Goal: Information Seeking & Learning: Learn about a topic

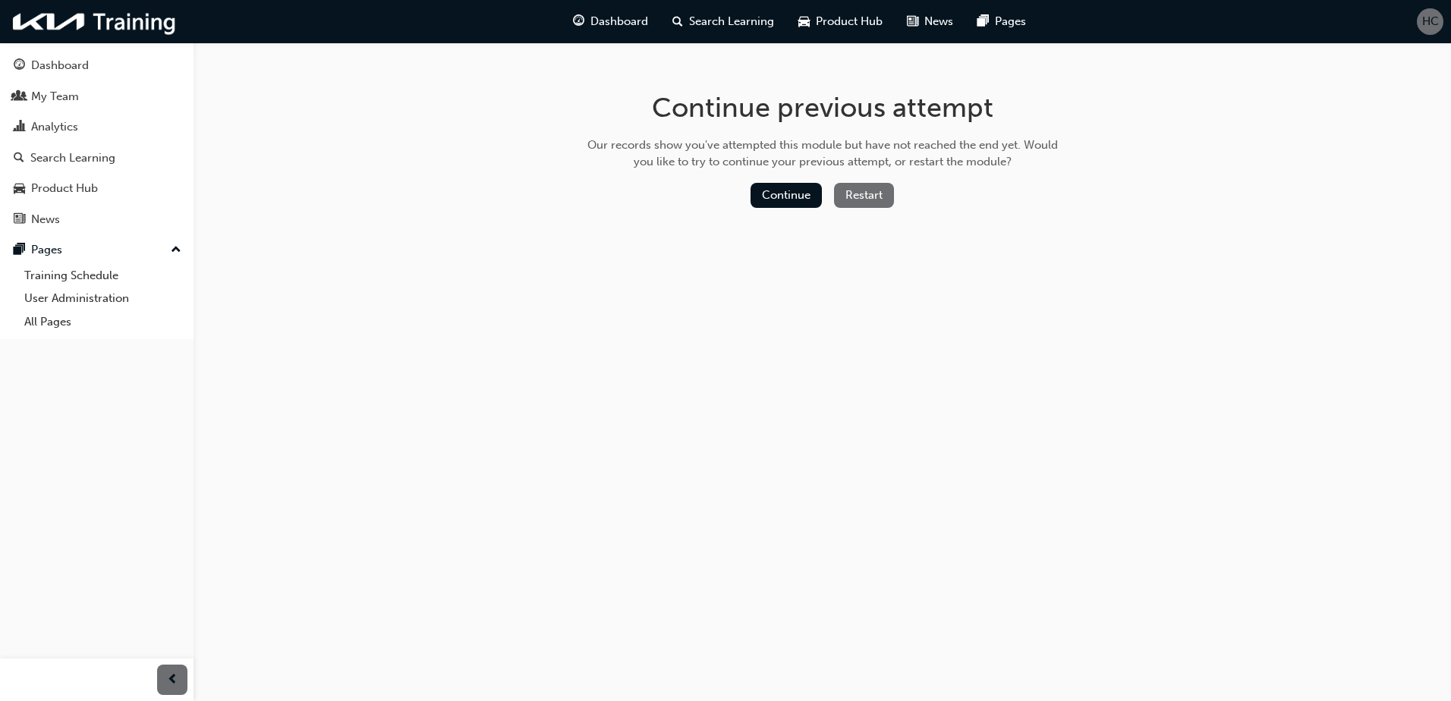
click at [1209, 284] on div "Continue previous attempt Our records show you've attempted this module but hav…" at bounding box center [725, 350] width 1451 height 701
click at [766, 187] on button "Continue" at bounding box center [785, 195] width 71 height 25
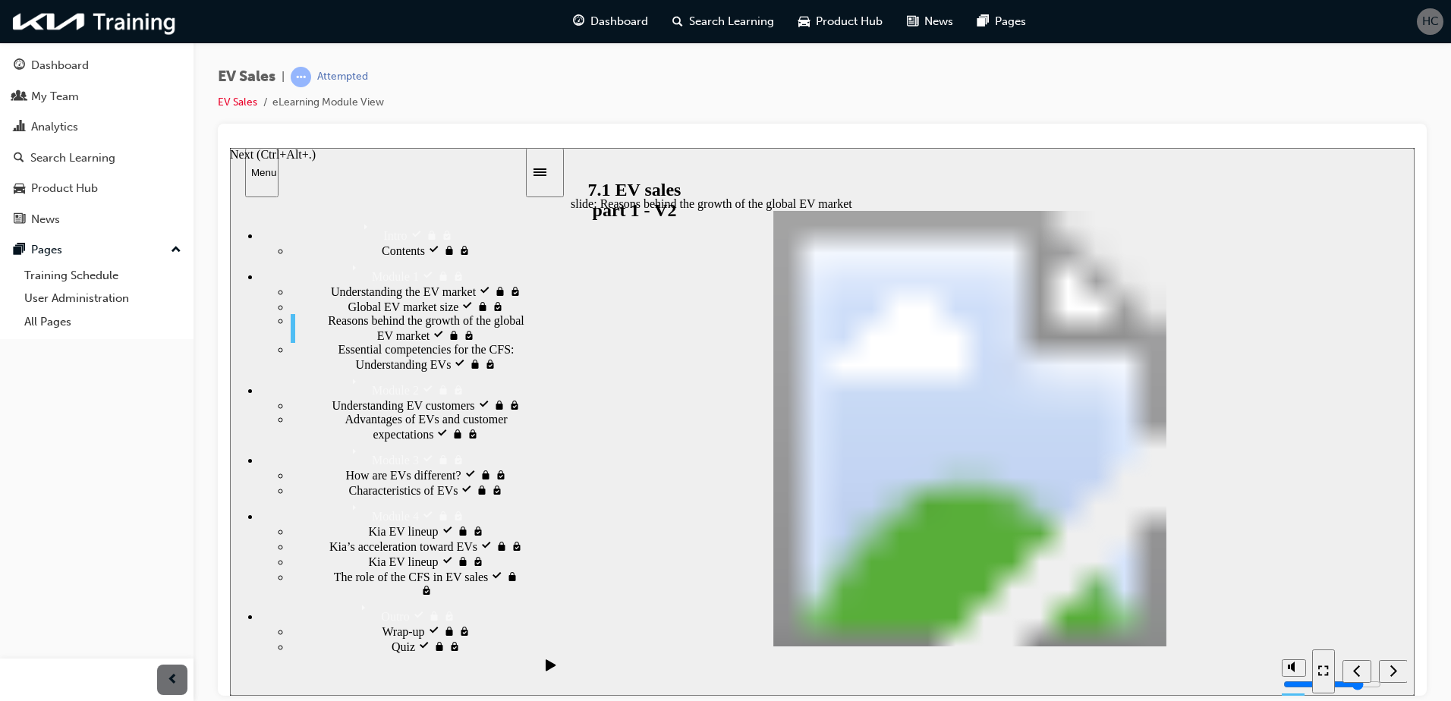
click at [1388, 665] on div "Next (Ctrl+Alt+Period)" at bounding box center [1393, 671] width 17 height 16
click at [316, 161] on div "Next (Ctrl+Alt+.)" at bounding box center [273, 154] width 86 height 14
click at [366, 313] on div "Global EV market size visited Global EV market size" at bounding box center [408, 305] width 234 height 15
click at [370, 341] on span "Reasons behind the growth of the global EV market visited" at bounding box center [426, 326] width 196 height 27
click at [539, 665] on div "Pause (Ctrl+Alt+P)" at bounding box center [551, 672] width 26 height 26
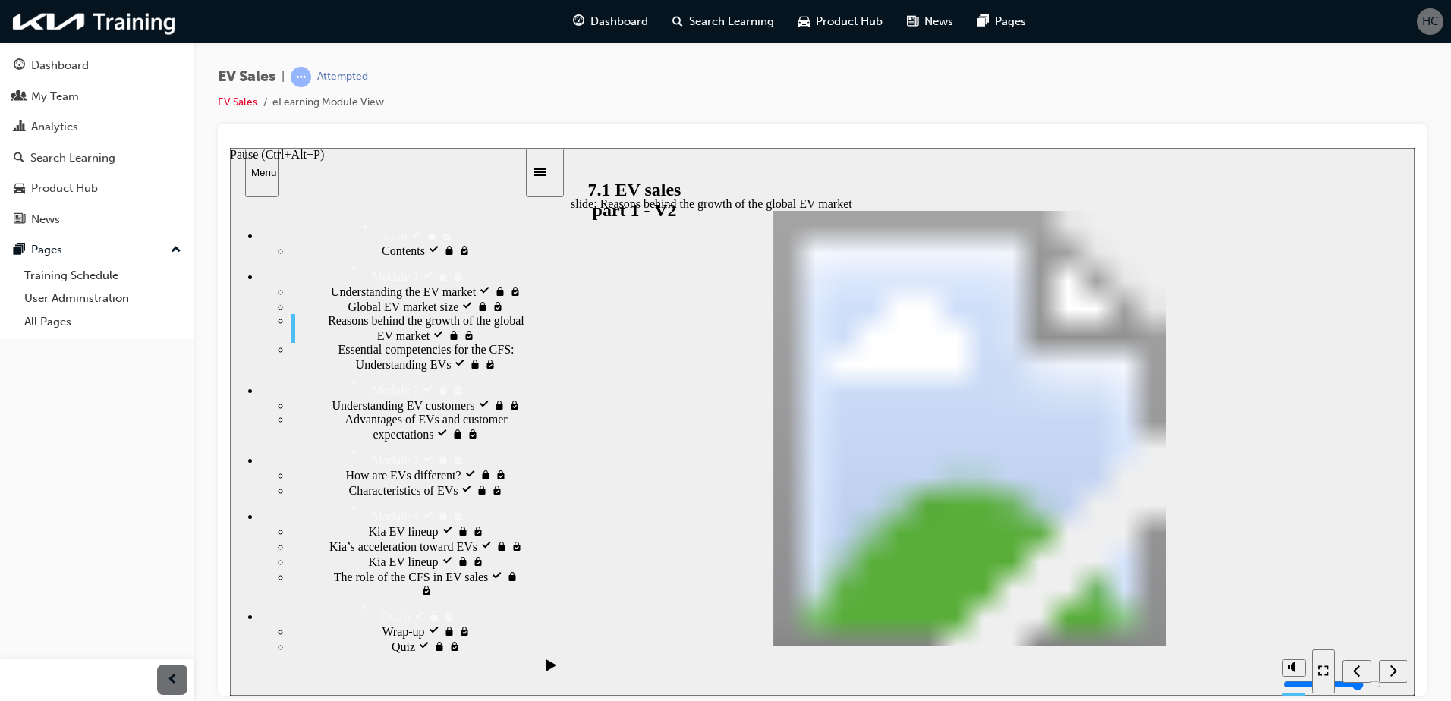
click at [552, 676] on div "Pause (Ctrl+Alt+P)" at bounding box center [551, 672] width 26 height 26
click at [371, 371] on div "Essential competencies for the CFS: Understanding EVs locked Essential competen…" at bounding box center [408, 356] width 234 height 29
click at [387, 371] on div "Essential competencies for the CFS: Understanding EVs locked Essential competen…" at bounding box center [408, 356] width 234 height 29
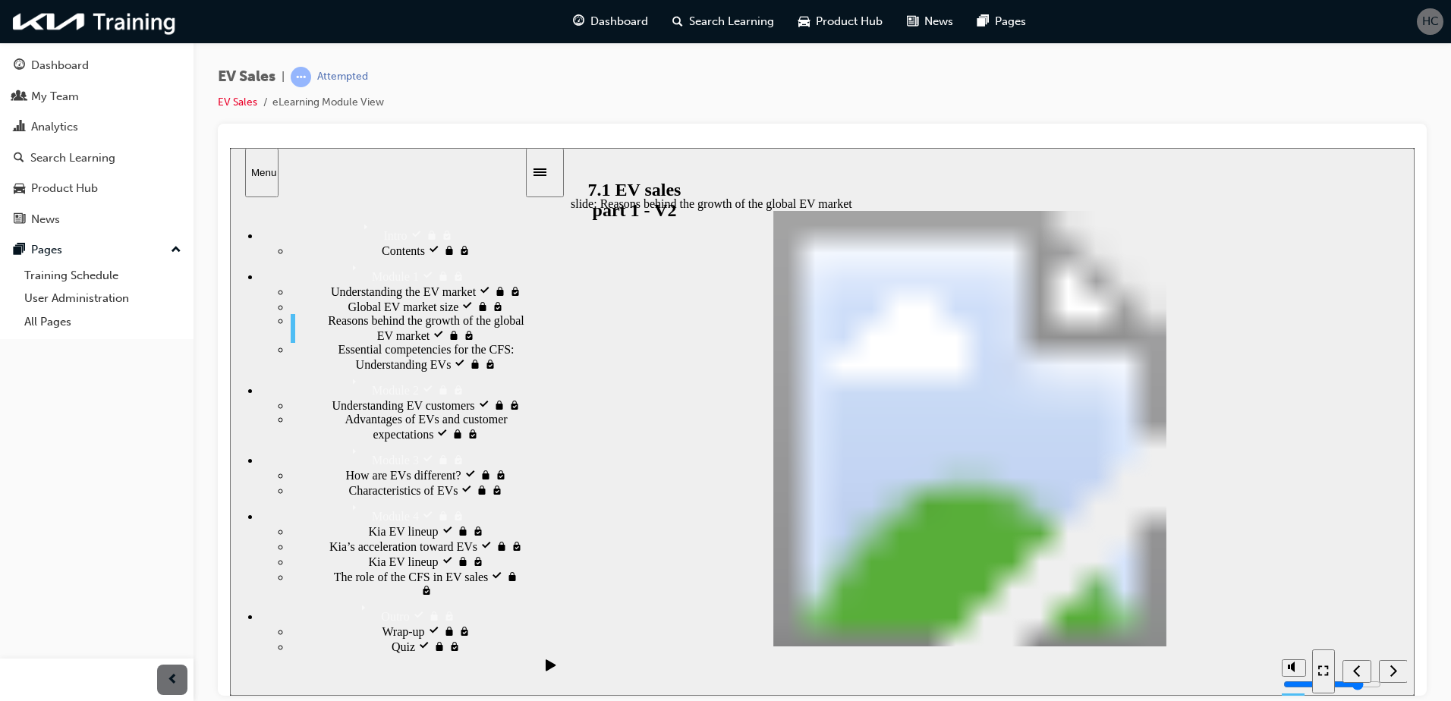
click at [548, 671] on icon "Pause (Ctrl+Alt+P)" at bounding box center [550, 665] width 11 height 12
click at [603, 26] on span "Dashboard" at bounding box center [619, 21] width 58 height 17
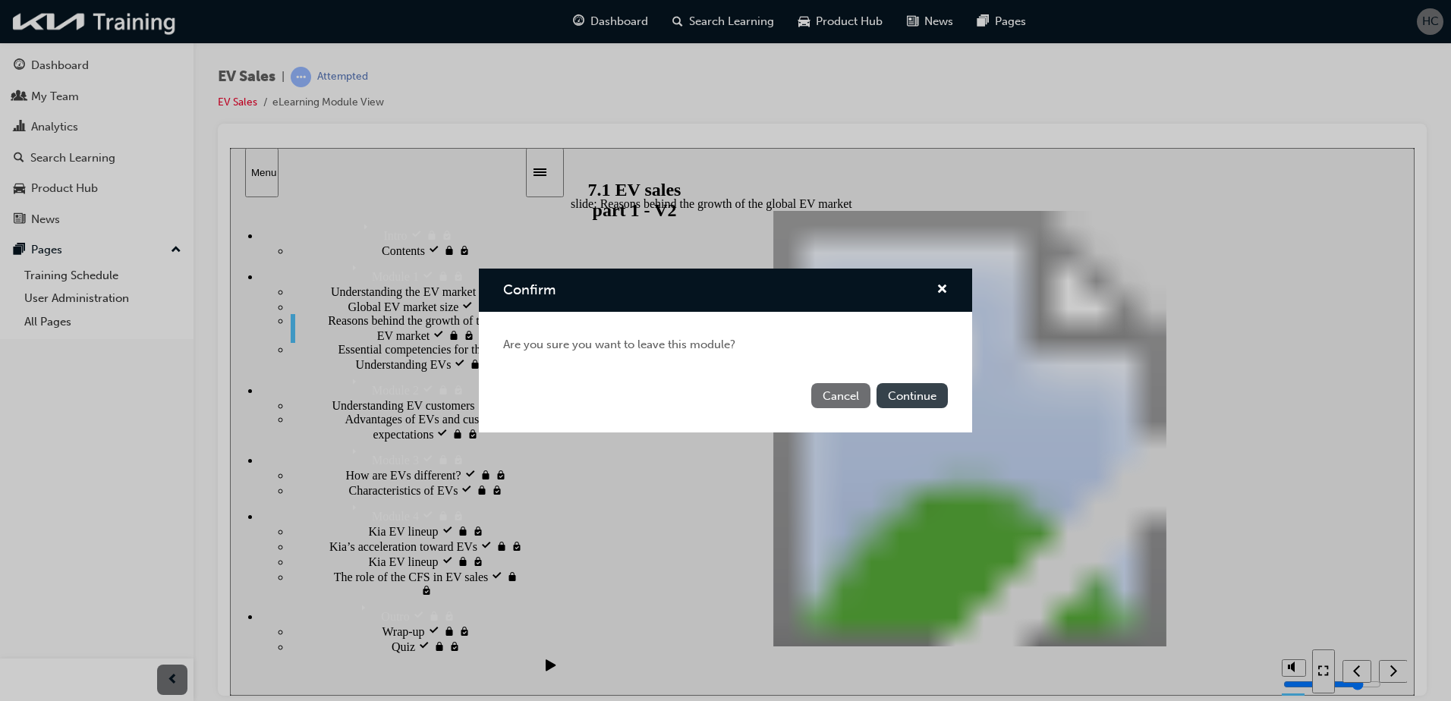
click at [915, 398] on button "Continue" at bounding box center [911, 395] width 71 height 25
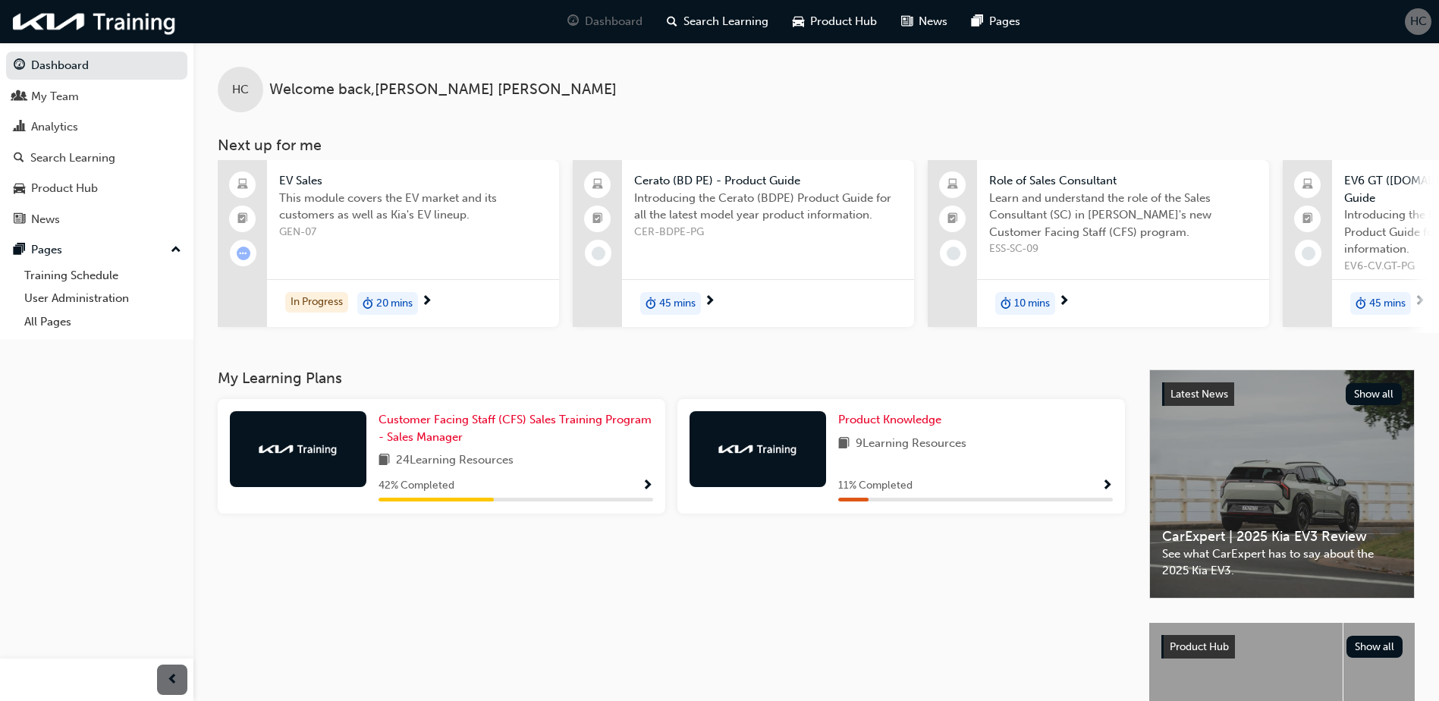
click at [640, 476] on div "42 % Completed" at bounding box center [516, 485] width 275 height 19
click at [457, 413] on span "Customer Facing Staff (CFS) Sales Training Program - Sales Manager" at bounding box center [515, 428] width 273 height 31
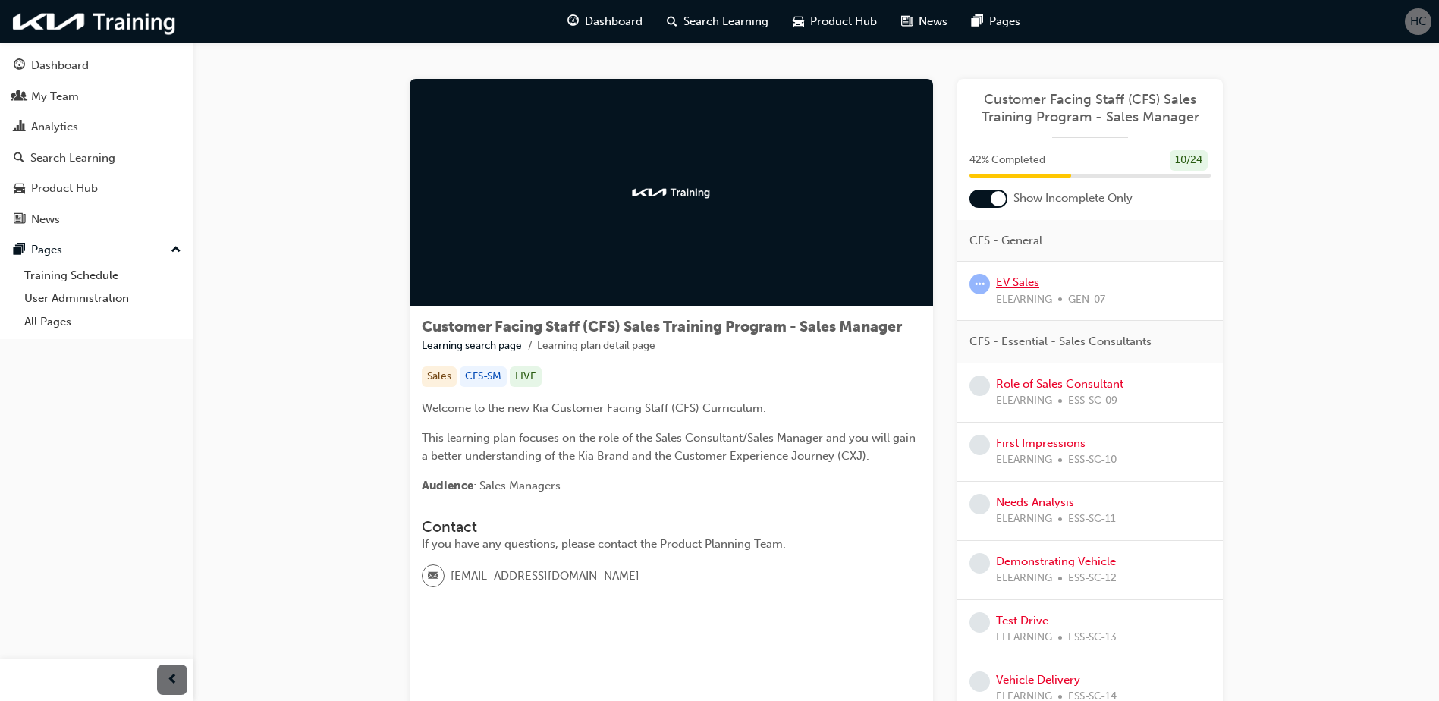
click at [1004, 279] on link "EV Sales" at bounding box center [1017, 282] width 43 height 14
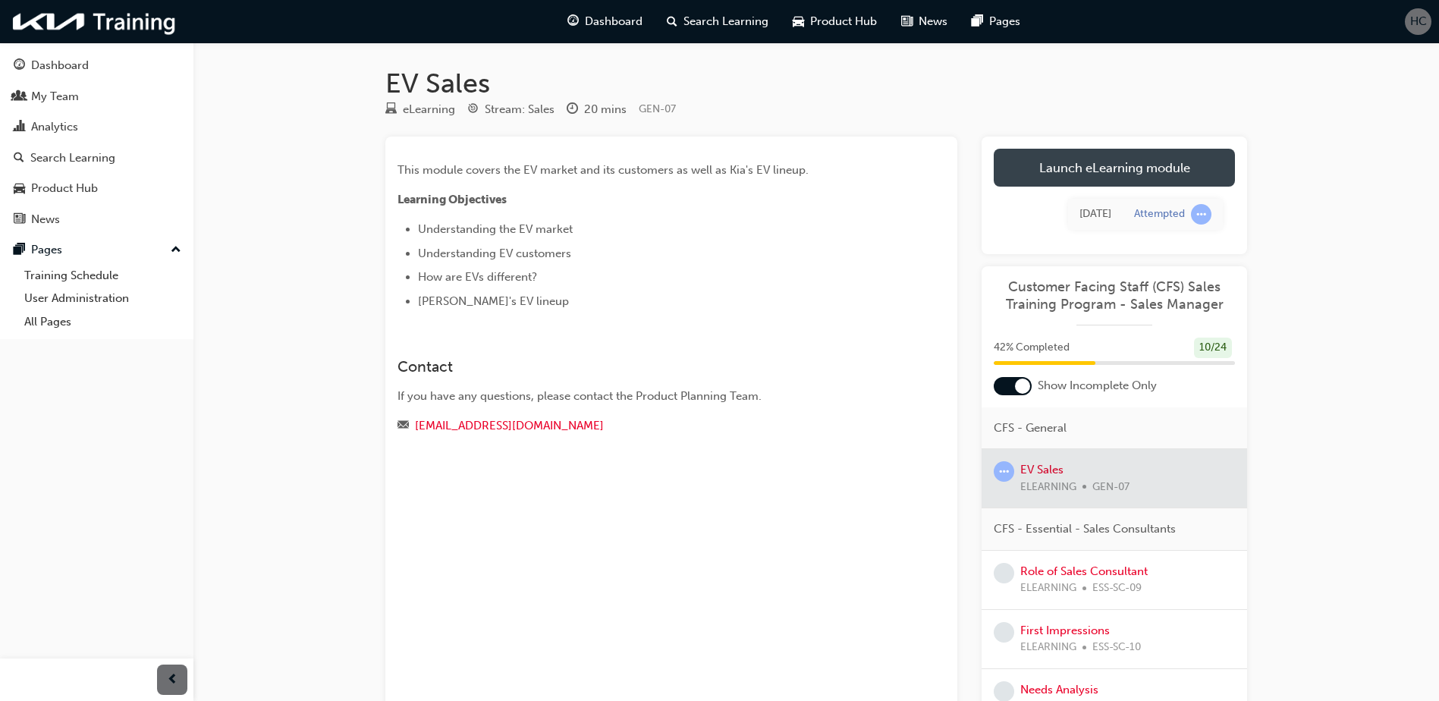
click at [1064, 171] on link "Launch eLearning module" at bounding box center [1114, 168] width 241 height 38
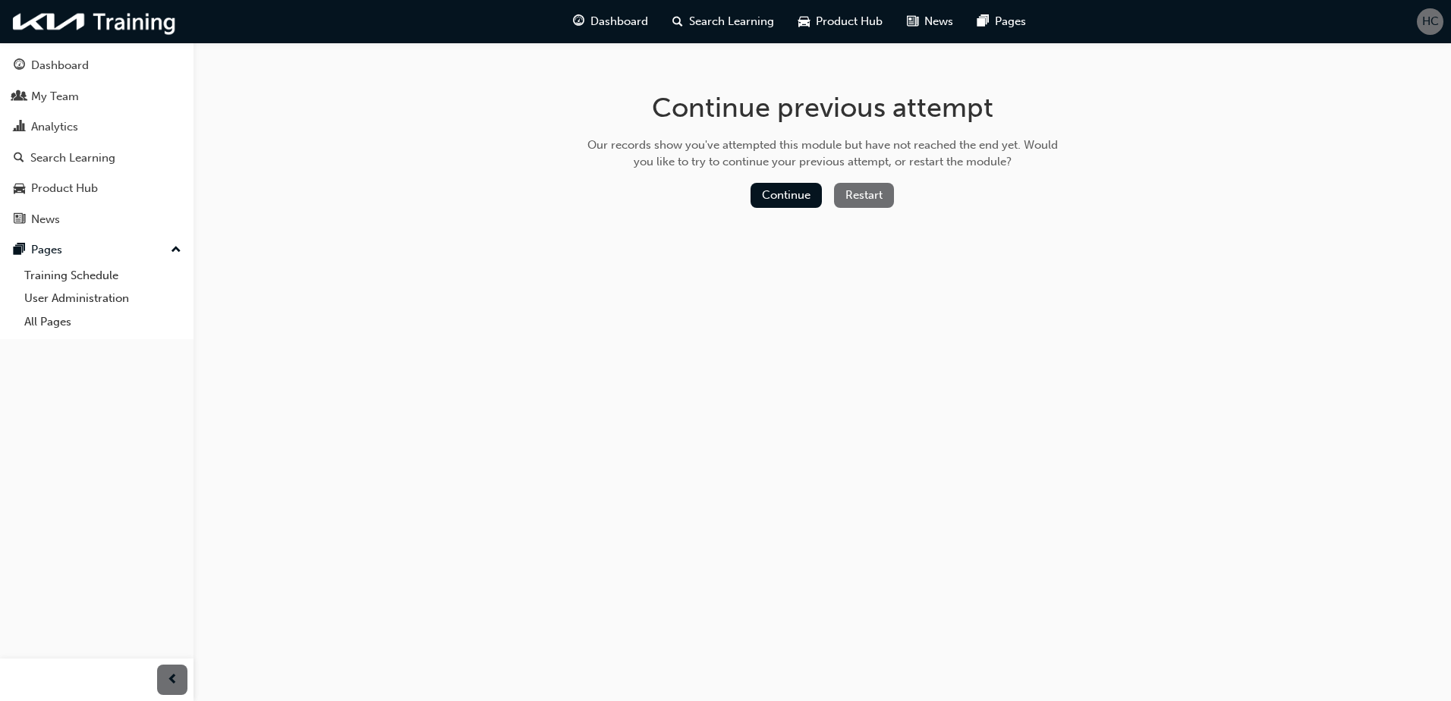
click at [847, 196] on button "Restart" at bounding box center [864, 195] width 60 height 25
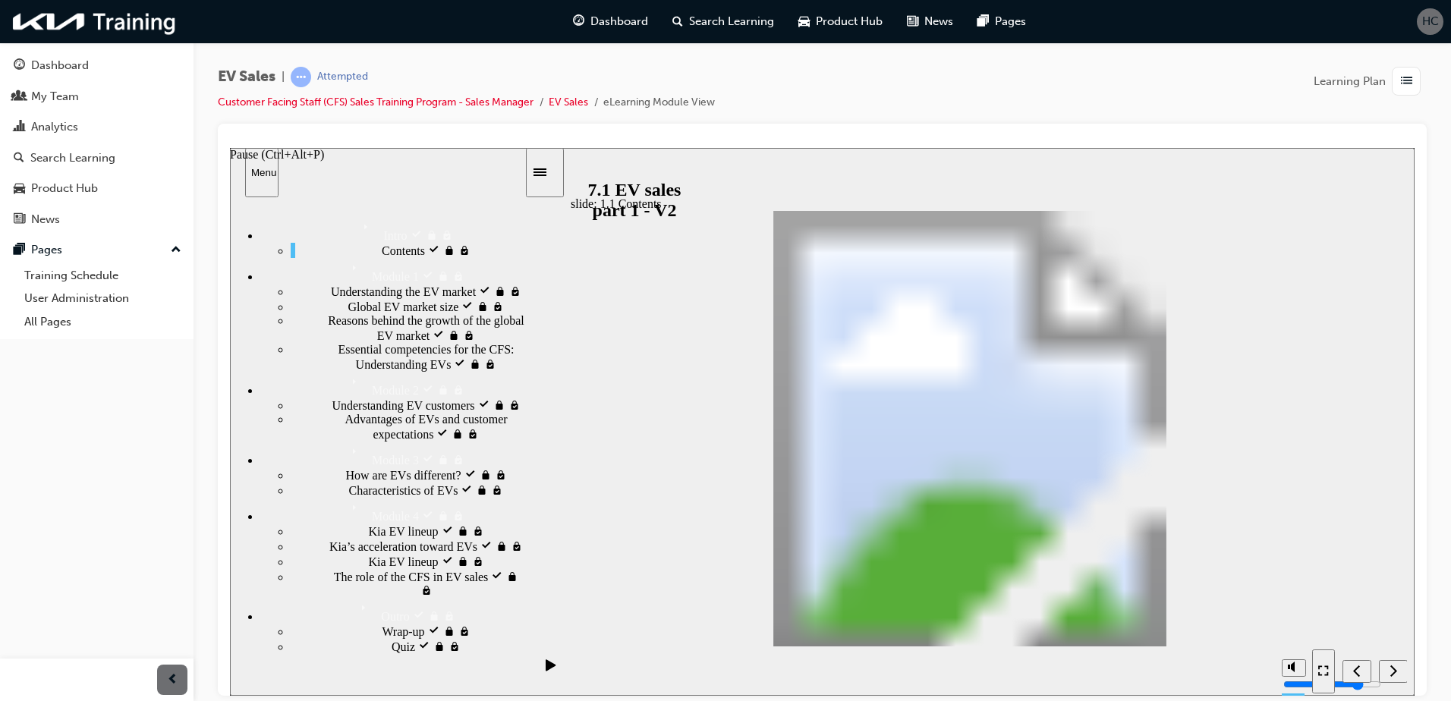
click at [549, 670] on icon "Pause (Ctrl+Alt+P)" at bounding box center [550, 664] width 10 height 11
click at [1393, 674] on icon "Next (Ctrl+Alt+Period)" at bounding box center [1393, 669] width 7 height 11
click at [331, 297] on span "Understanding the EV market locked" at bounding box center [421, 290] width 181 height 14
click at [1325, 674] on icon "Enter full-screen (Ctrl+Alt+F)" at bounding box center [1323, 670] width 11 height 11
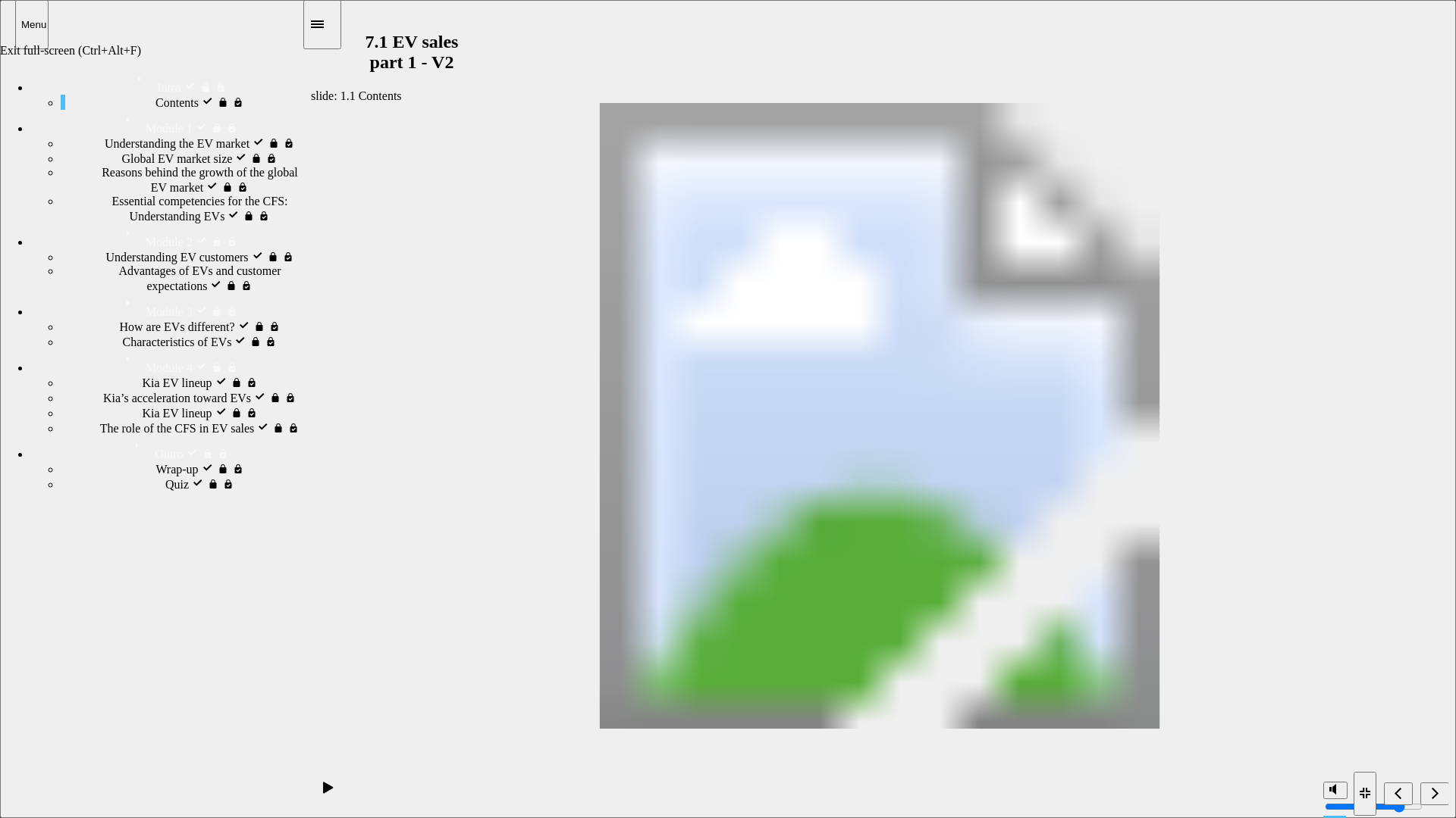
click at [1368, 699] on icon "Exit full-screen (Ctrl+Alt+F)" at bounding box center [1364, 793] width 11 height 11
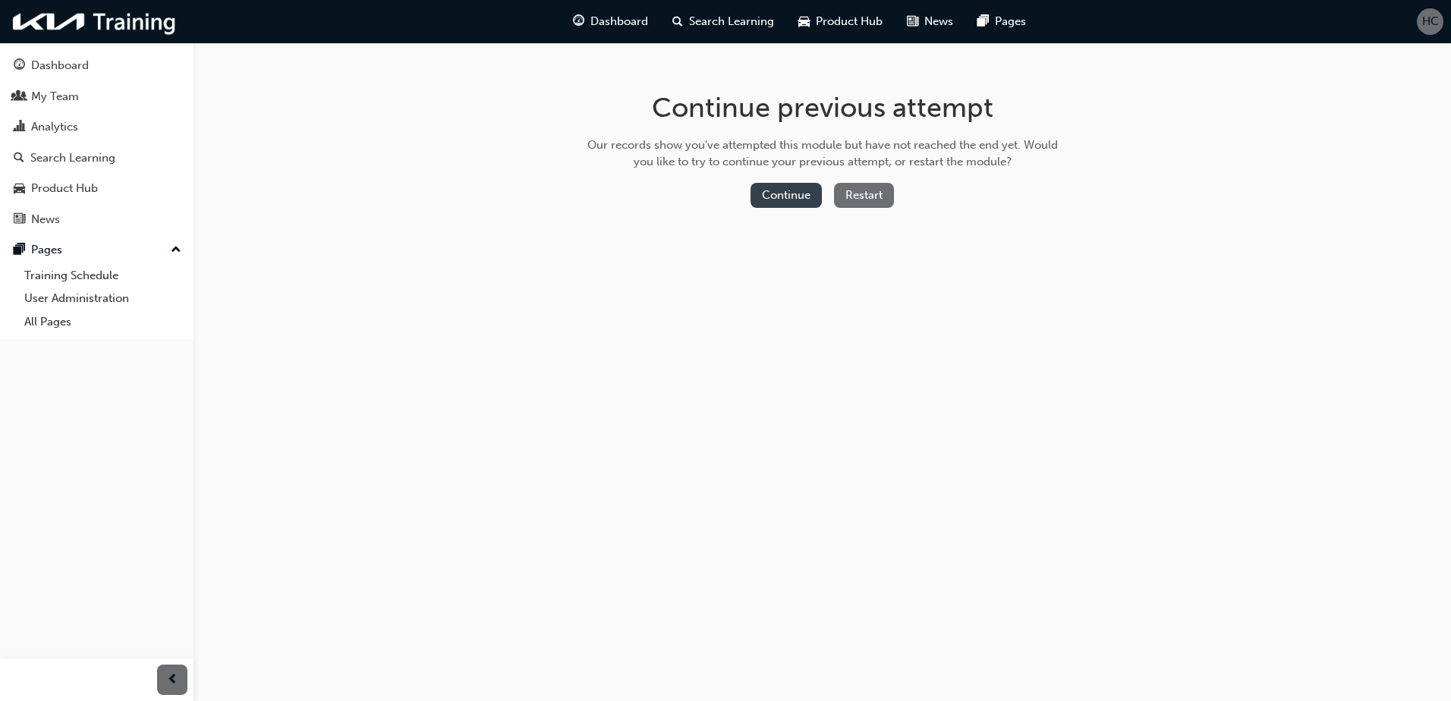
click at [787, 183] on button "Continue" at bounding box center [785, 195] width 71 height 25
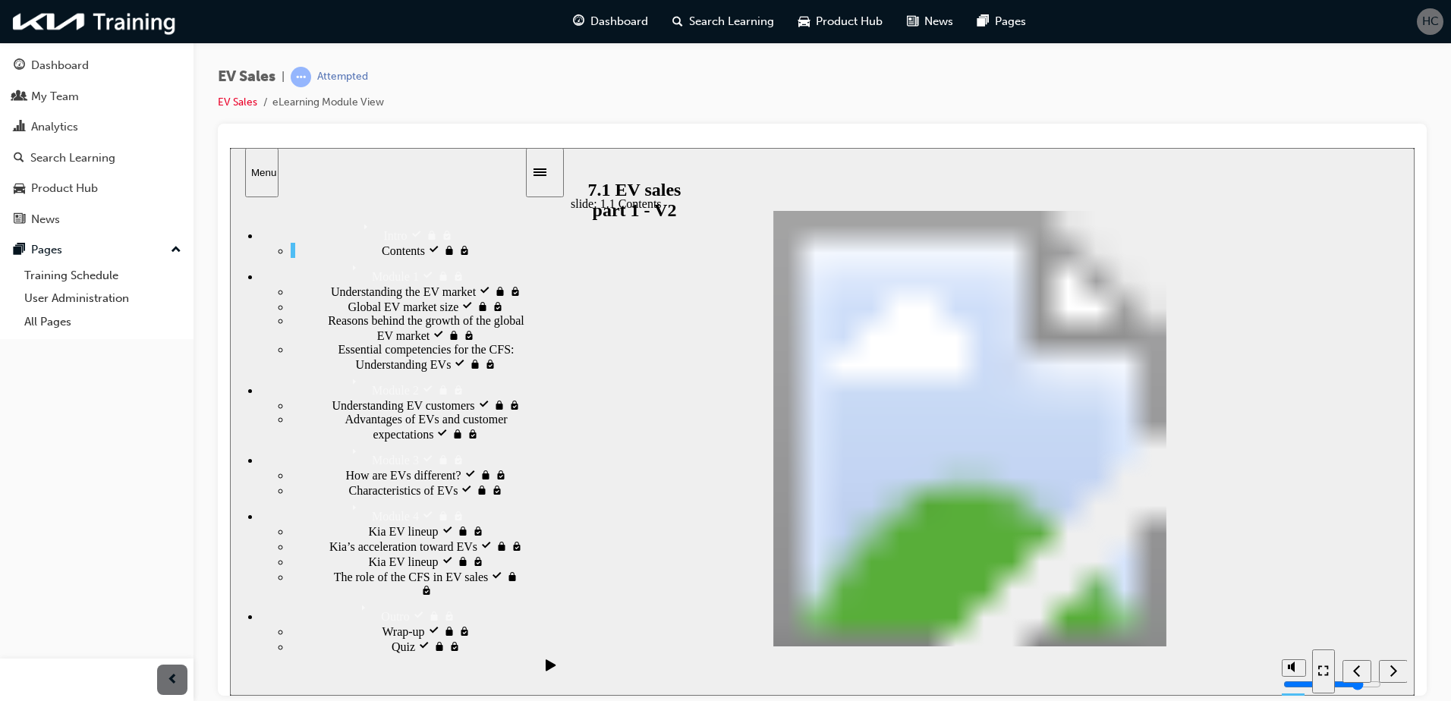
click at [1393, 674] on icon "Next (Ctrl+Alt+Period)" at bounding box center [1393, 670] width 8 height 14
click at [316, 161] on div "Next (Ctrl+Alt+.)" at bounding box center [273, 154] width 86 height 14
click at [1357, 675] on icon "Previous (Ctrl+Alt+Comma)" at bounding box center [1357, 670] width 8 height 14
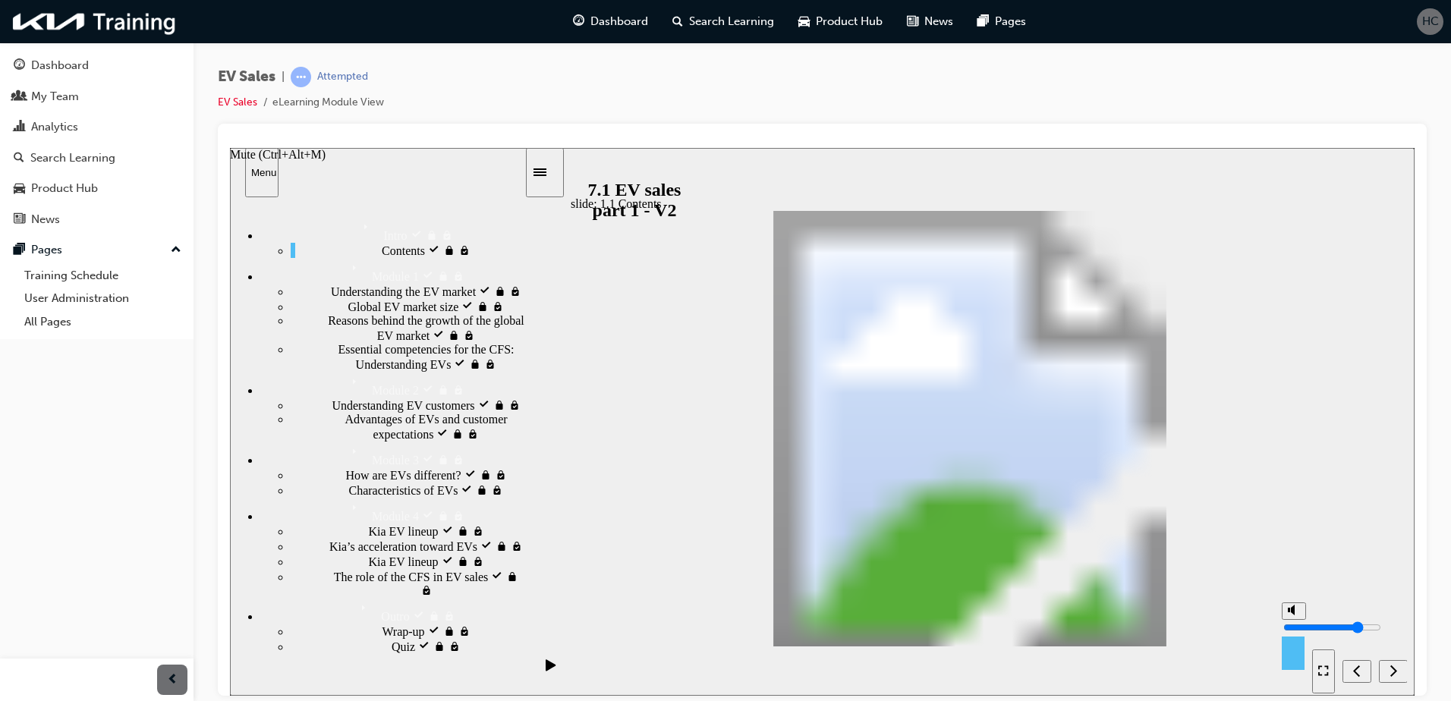
click at [1290, 615] on circle "Mute (Ctrl+Alt+M)" at bounding box center [1295, 610] width 10 height 10
type input "0"
click at [545, 666] on icon "Pause (Ctrl+Alt+P)" at bounding box center [550, 665] width 11 height 12
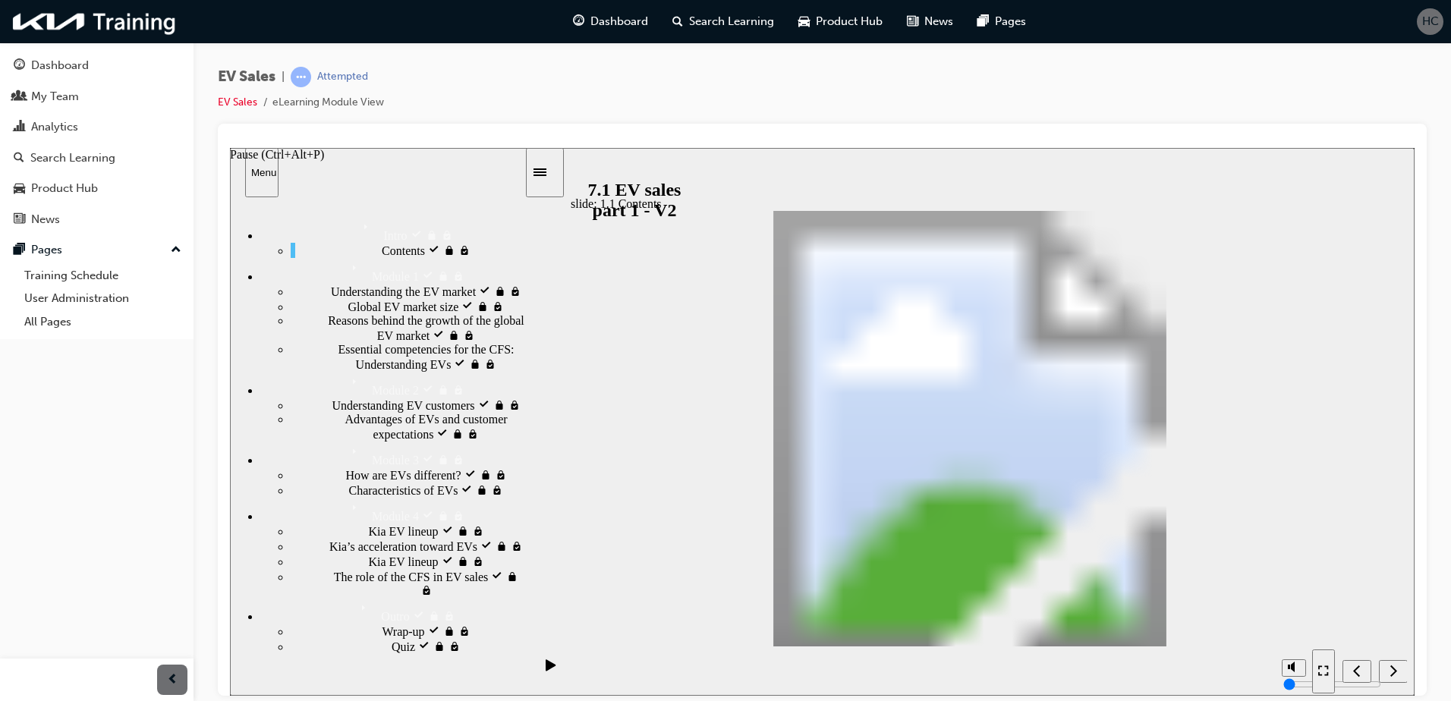
click at [545, 666] on icon "Pause (Ctrl+Alt+P)" at bounding box center [550, 665] width 11 height 12
click at [331, 297] on span "Understanding the EV market locked" at bounding box center [421, 290] width 181 height 14
click at [348, 312] on span "Global EV market size locked" at bounding box center [421, 305] width 146 height 14
click at [1422, 20] on span "HC" at bounding box center [1430, 21] width 17 height 17
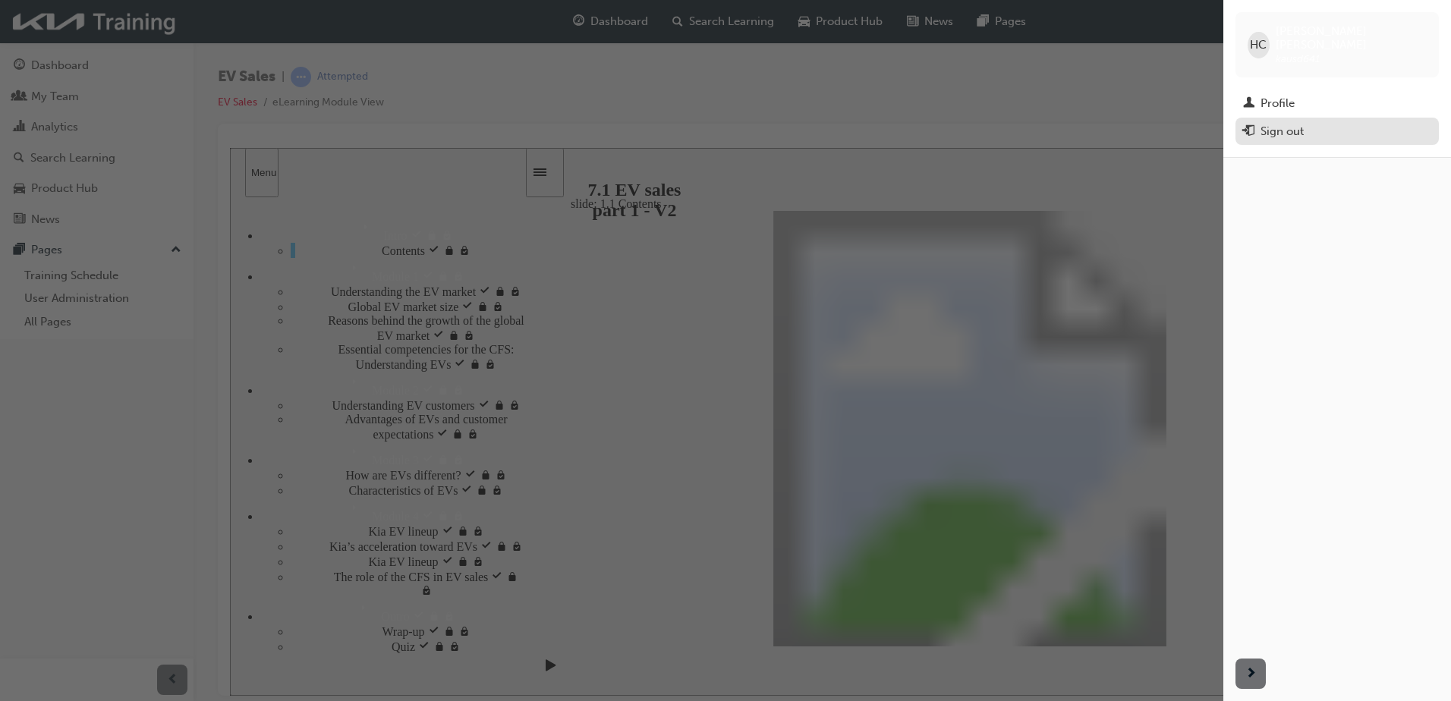
click at [1288, 124] on div "Sign out" at bounding box center [1281, 131] width 43 height 17
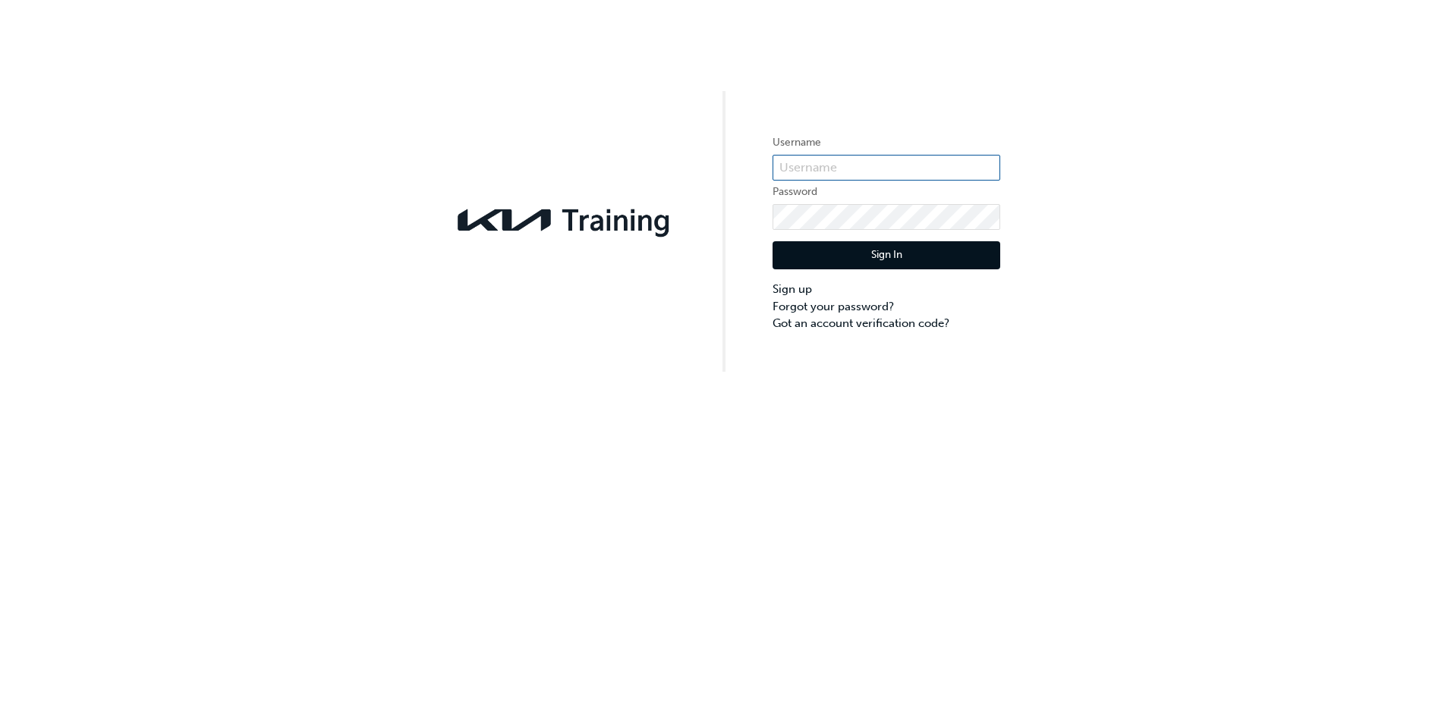
type input "KAUSD641"
click at [822, 257] on button "Sign In" at bounding box center [886, 255] width 228 height 29
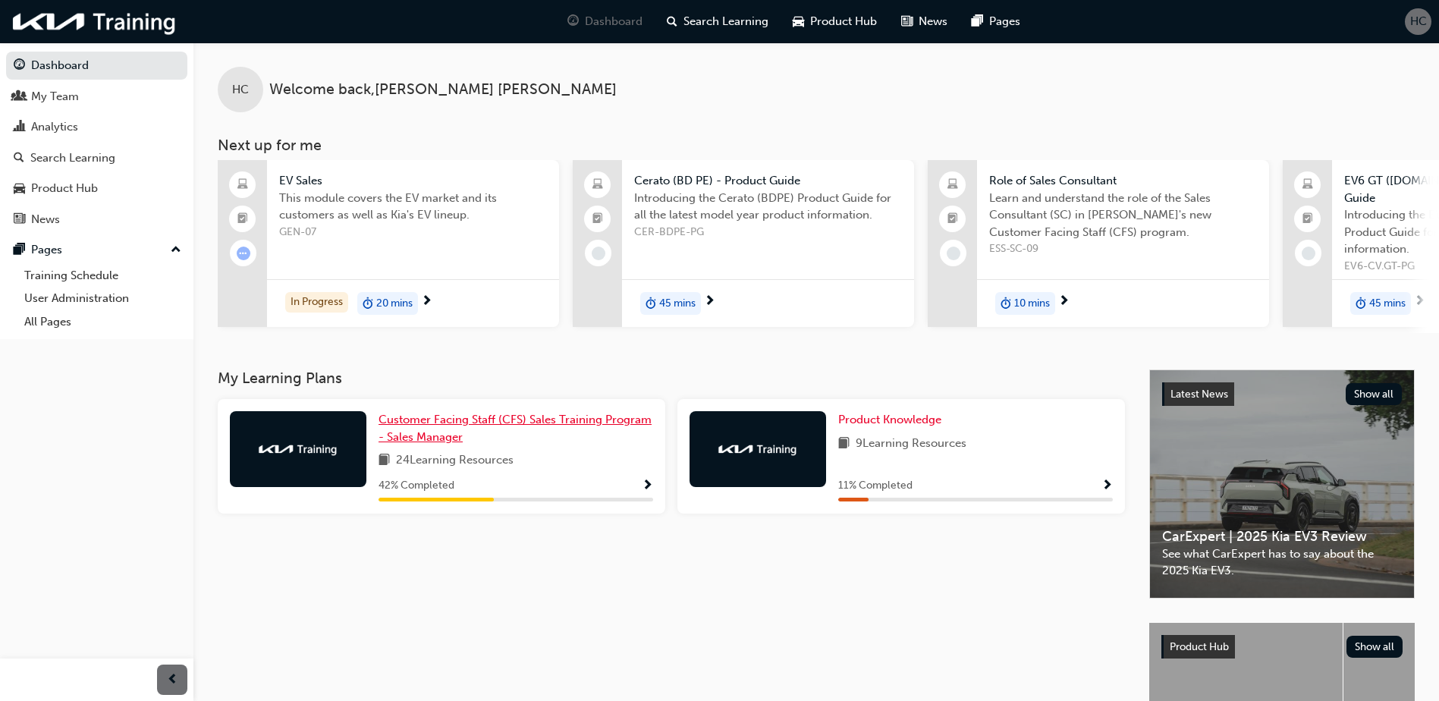
click at [576, 417] on span "Customer Facing Staff (CFS) Sales Training Program - Sales Manager" at bounding box center [515, 428] width 273 height 31
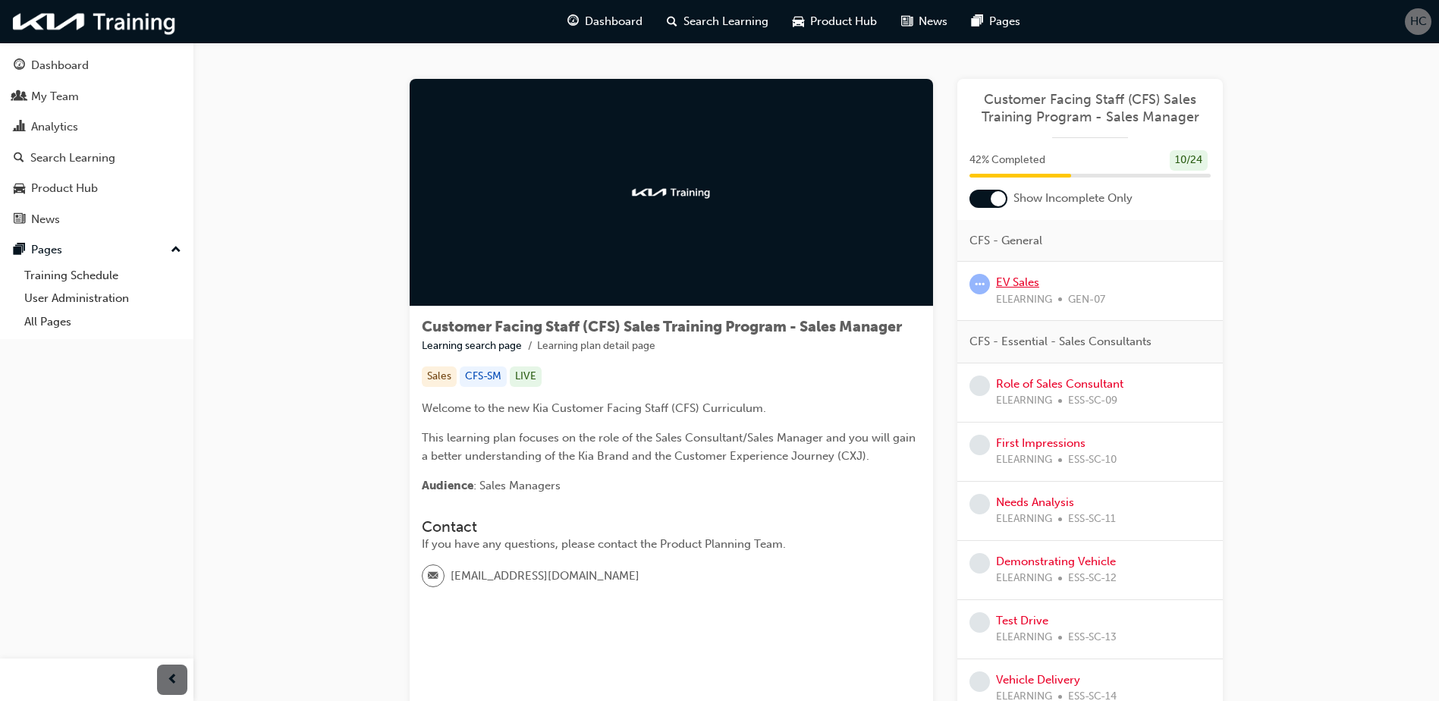
click at [1006, 286] on link "EV Sales" at bounding box center [1017, 282] width 43 height 14
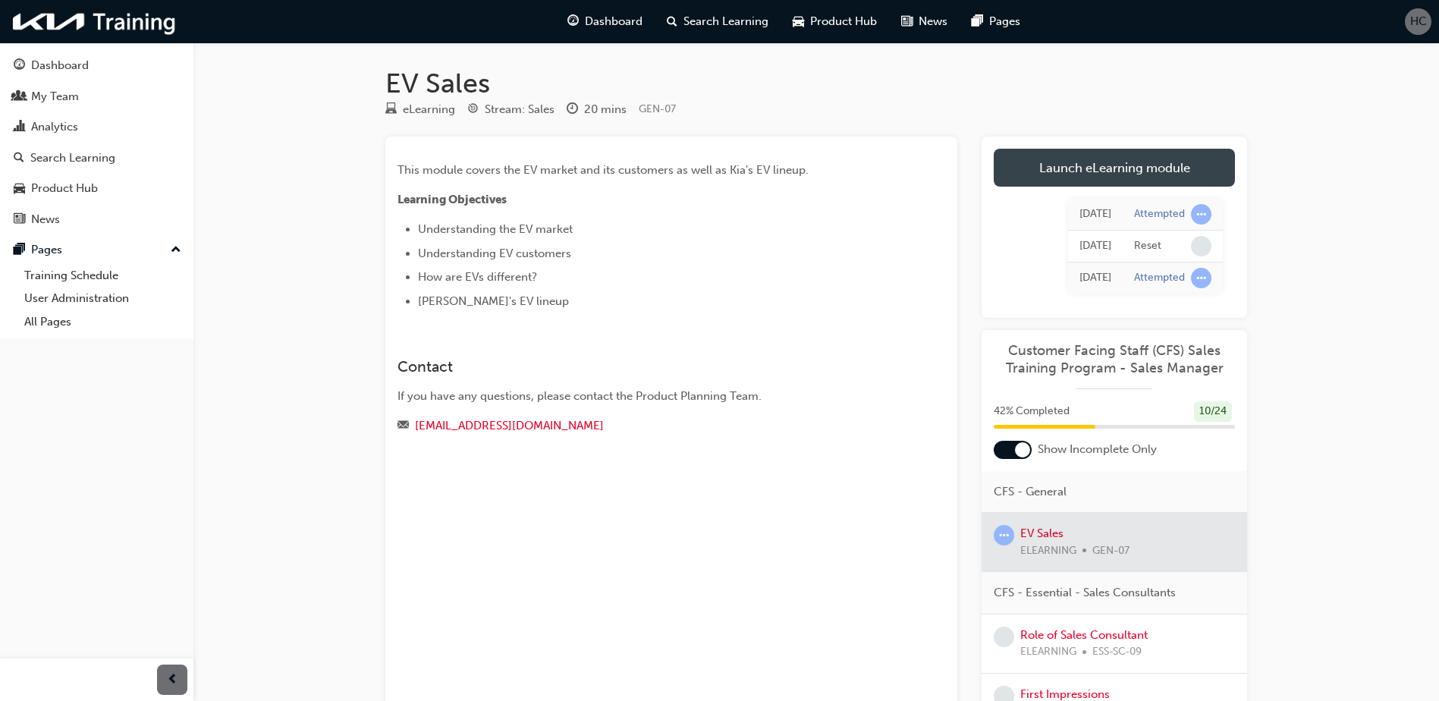
click at [1061, 178] on link "Launch eLearning module" at bounding box center [1114, 168] width 241 height 38
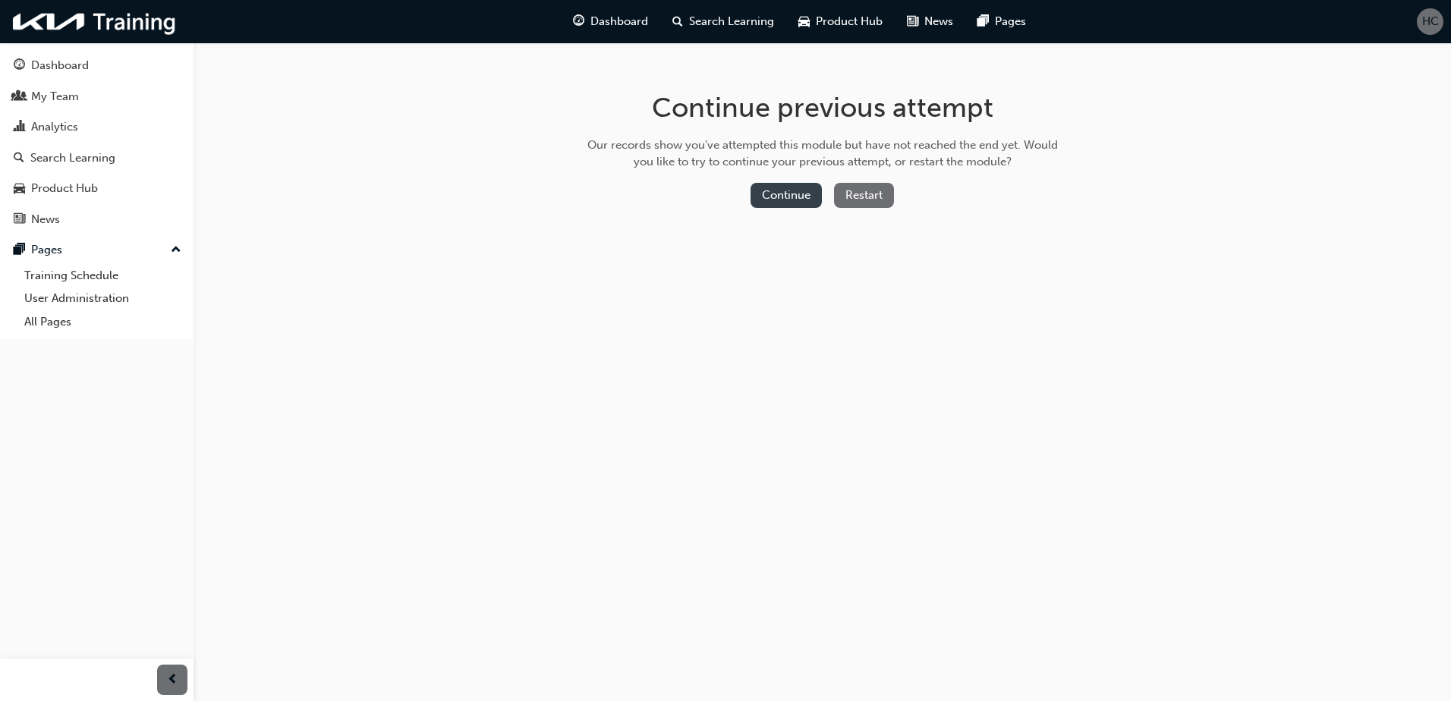
click at [798, 200] on button "Continue" at bounding box center [785, 195] width 71 height 25
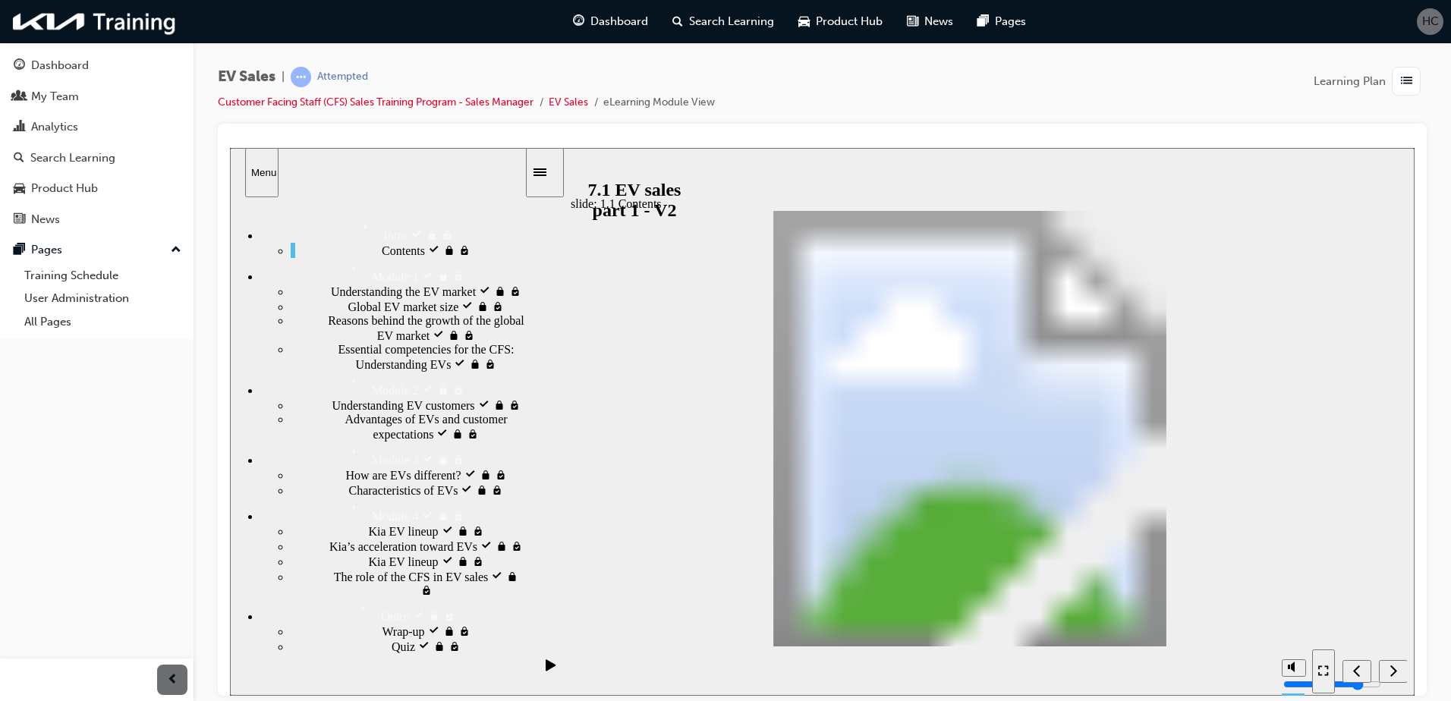
click at [395, 297] on span "Understanding the EV market locked" at bounding box center [421, 290] width 181 height 14
click at [371, 312] on span "Global EV market size locked" at bounding box center [421, 305] width 146 height 14
click at [349, 638] on div "Wrap-up locked Wrap-up" at bounding box center [408, 630] width 234 height 15
click at [346, 653] on div "Quiz locked Quiz" at bounding box center [408, 645] width 234 height 15
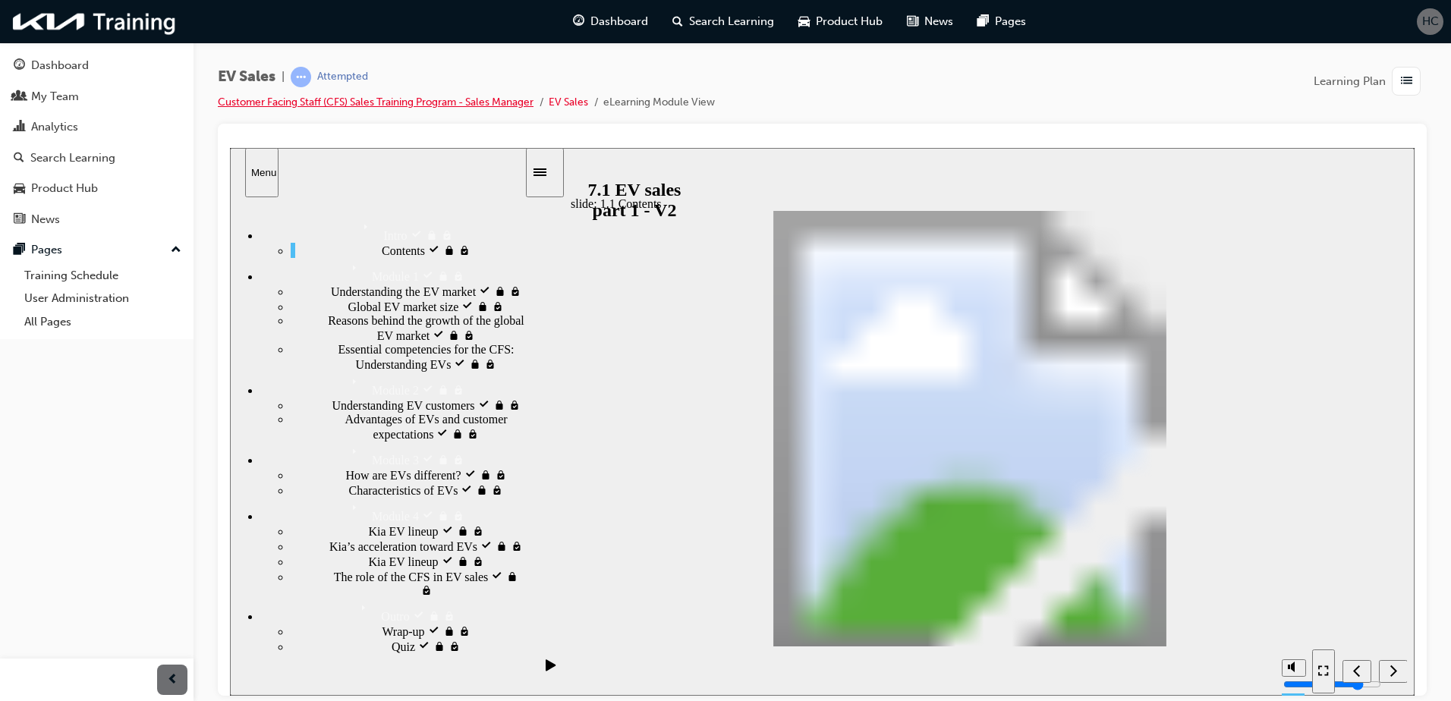
click at [471, 105] on link "Customer Facing Staff (CFS) Sales Training Program - Sales Manager" at bounding box center [376, 102] width 316 height 13
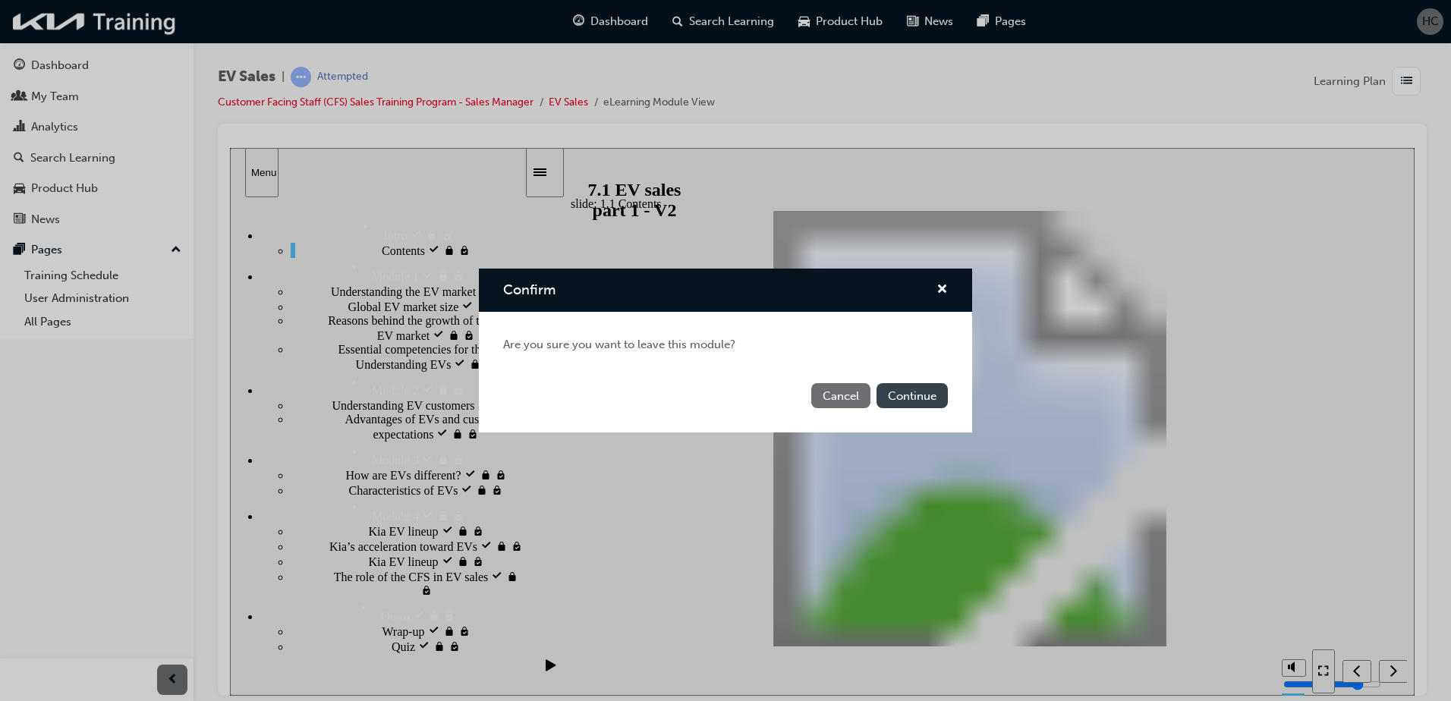
click at [882, 393] on button "Continue" at bounding box center [911, 395] width 71 height 25
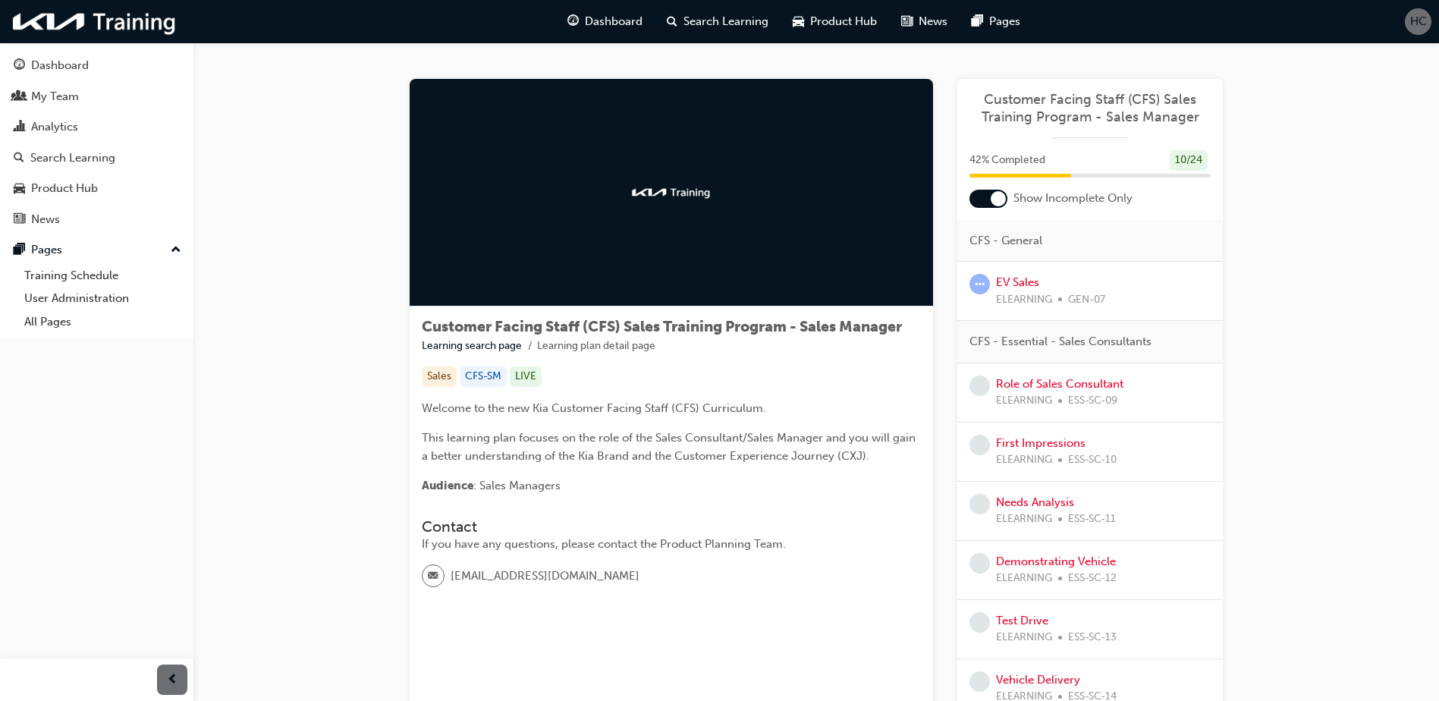
click at [1053, 284] on div "EV Sales ELEARNING GEN-07" at bounding box center [1050, 291] width 109 height 34
click at [1018, 283] on link "EV Sales" at bounding box center [1017, 282] width 43 height 14
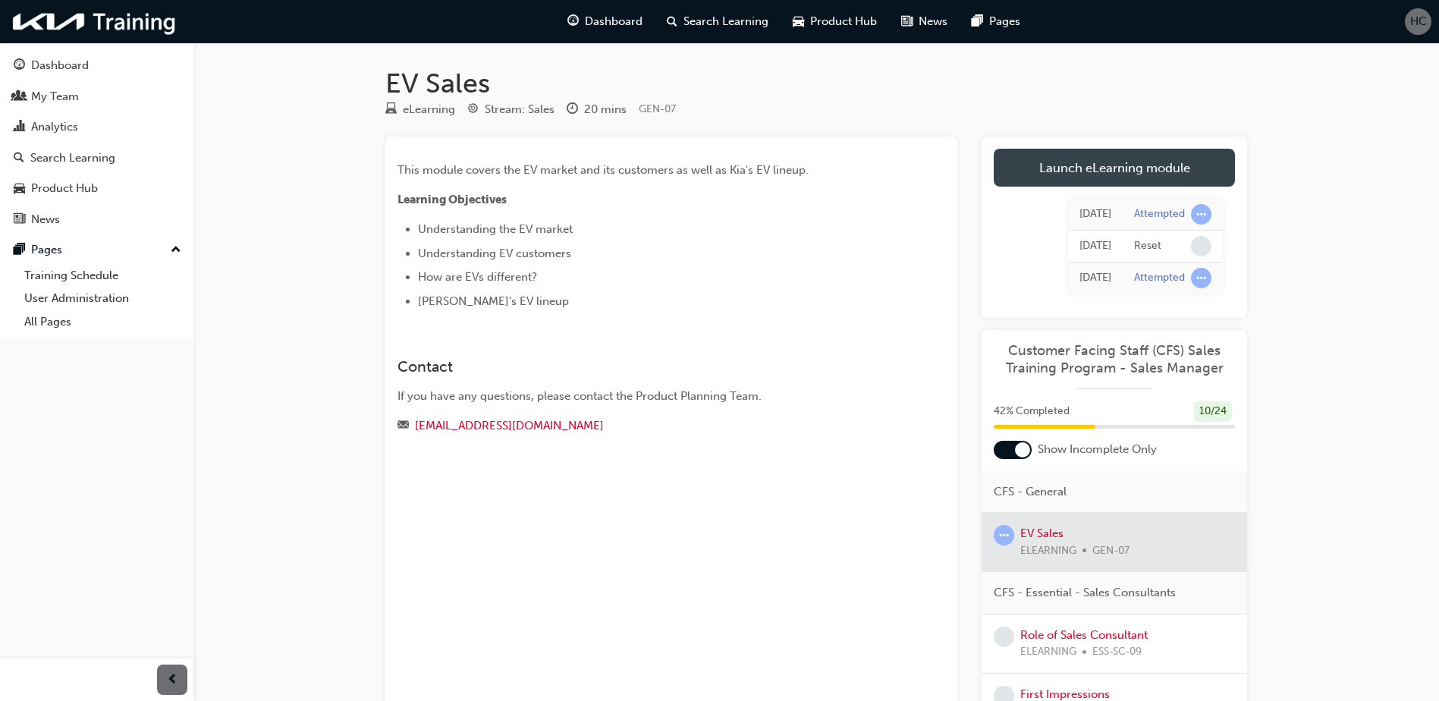
click at [1077, 170] on link "Launch eLearning module" at bounding box center [1114, 168] width 241 height 38
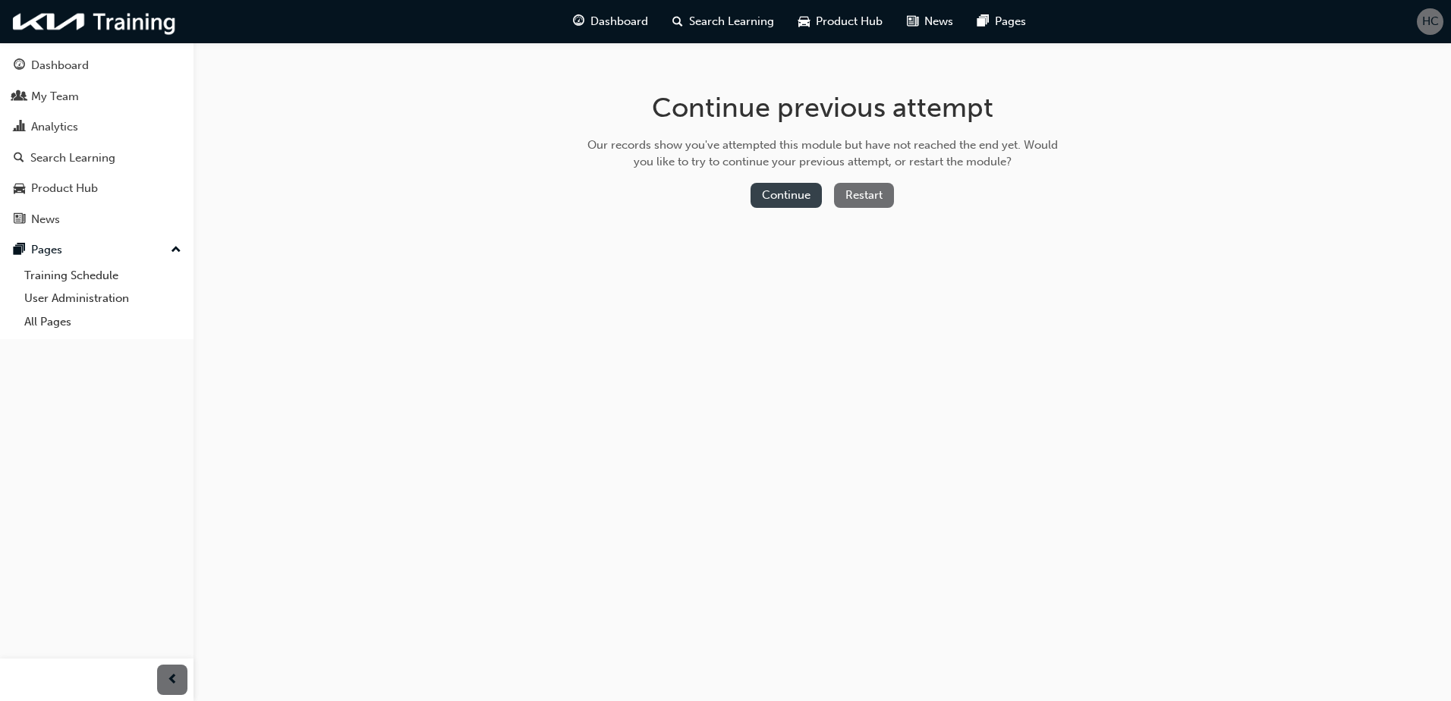
click at [788, 193] on button "Continue" at bounding box center [785, 195] width 71 height 25
